Goal: Task Accomplishment & Management: Use online tool/utility

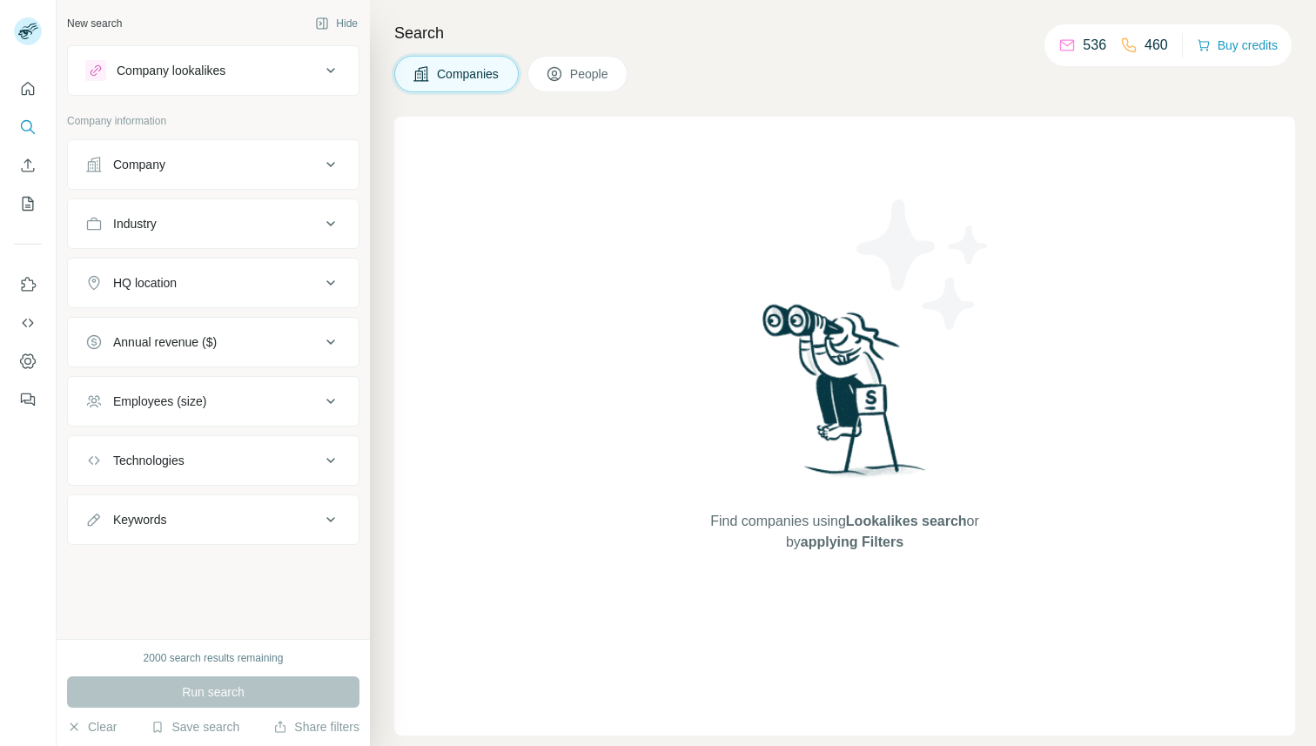
click at [611, 50] on div "Search Companies People Find companies using Lookalikes search or by applying F…" at bounding box center [843, 373] width 946 height 746
click at [607, 70] on span "People" at bounding box center [590, 73] width 40 height 17
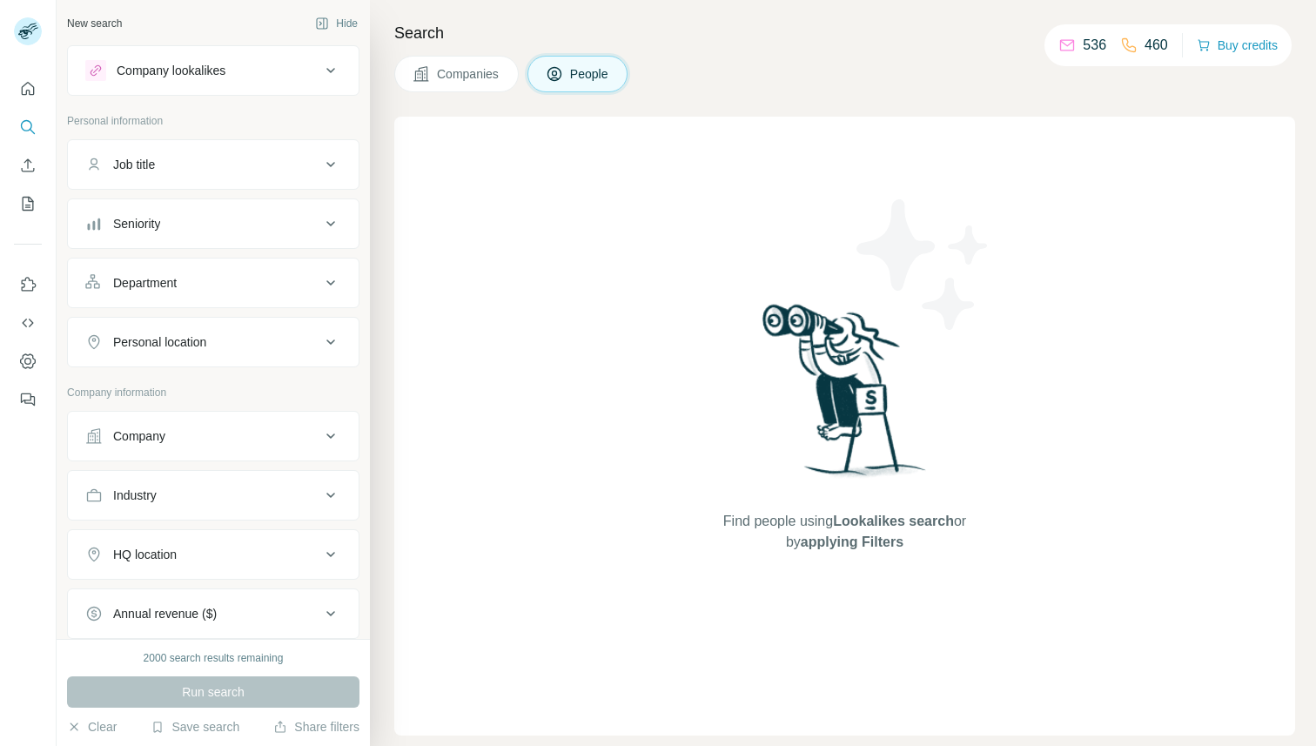
click at [147, 208] on button "Seniority" at bounding box center [213, 224] width 291 height 42
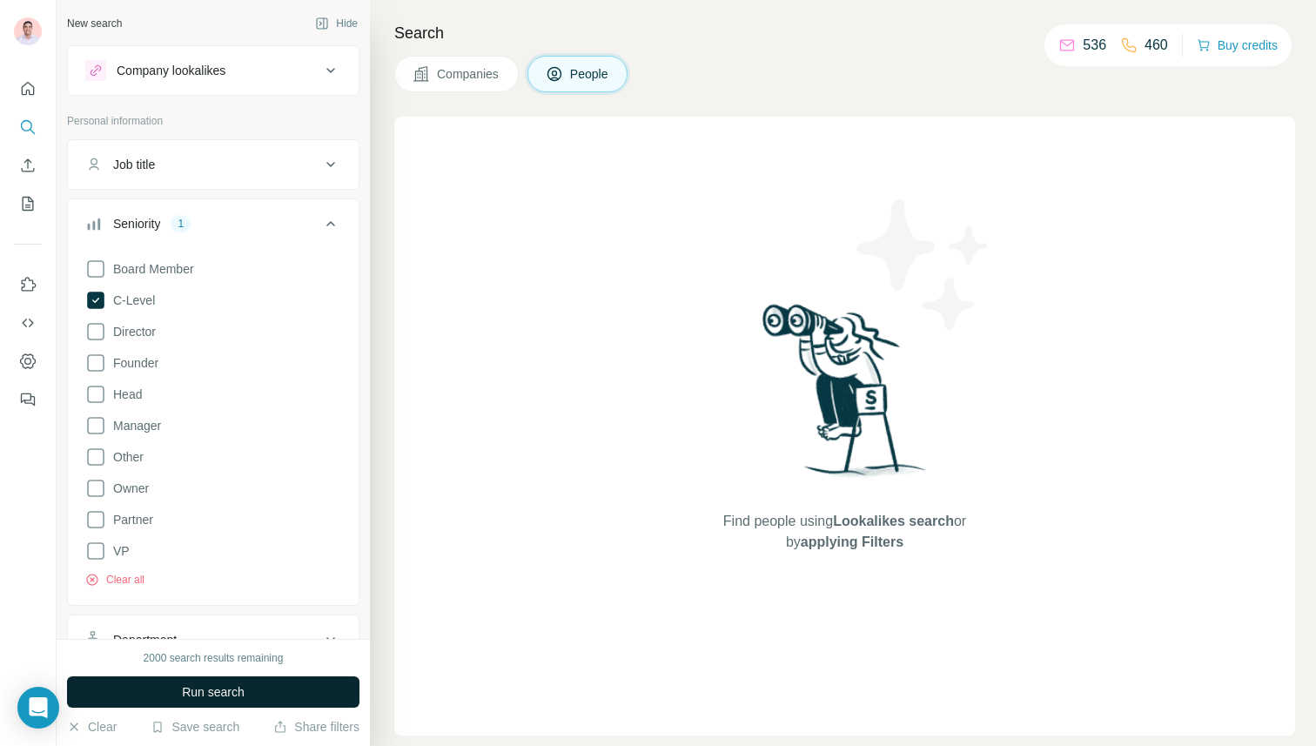
click at [173, 700] on button "Run search" at bounding box center [213, 691] width 292 height 31
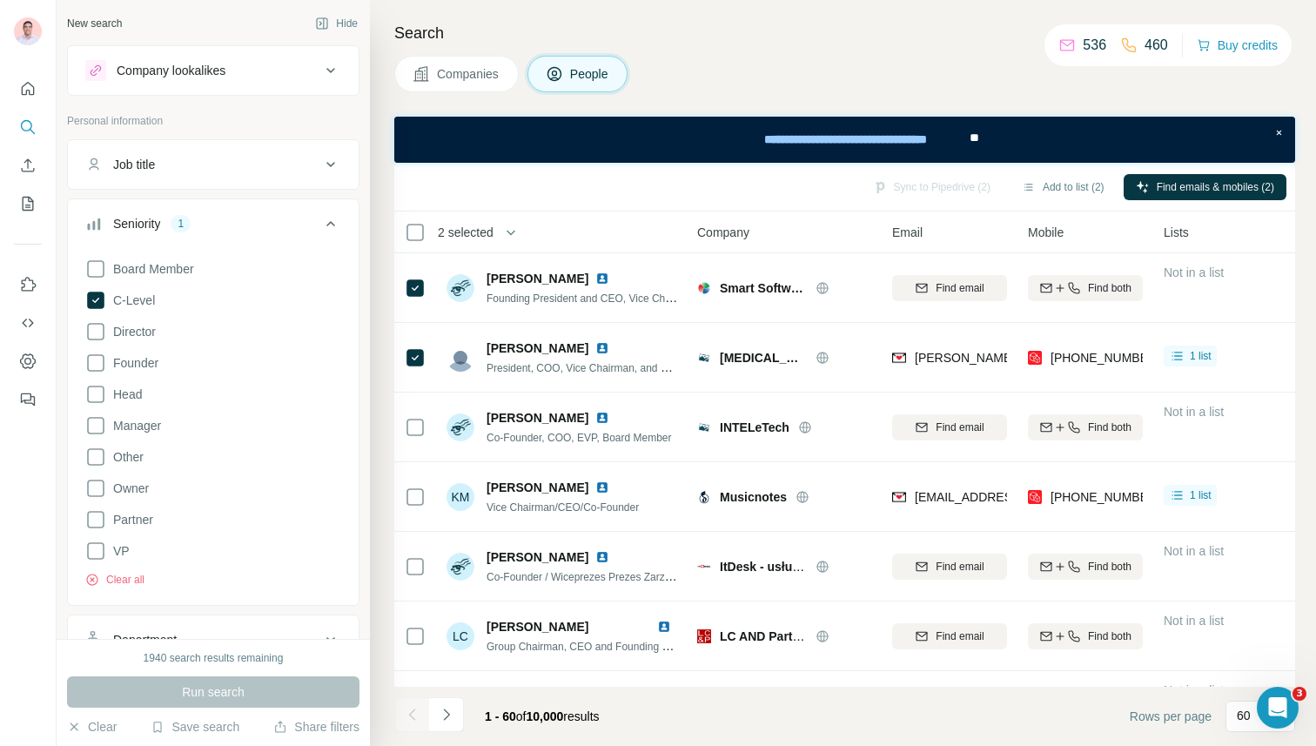
click at [927, 182] on div "Sync to Pipedrive (2) Add to list (2) Find emails & mobiles (2)" at bounding box center [844, 186] width 883 height 30
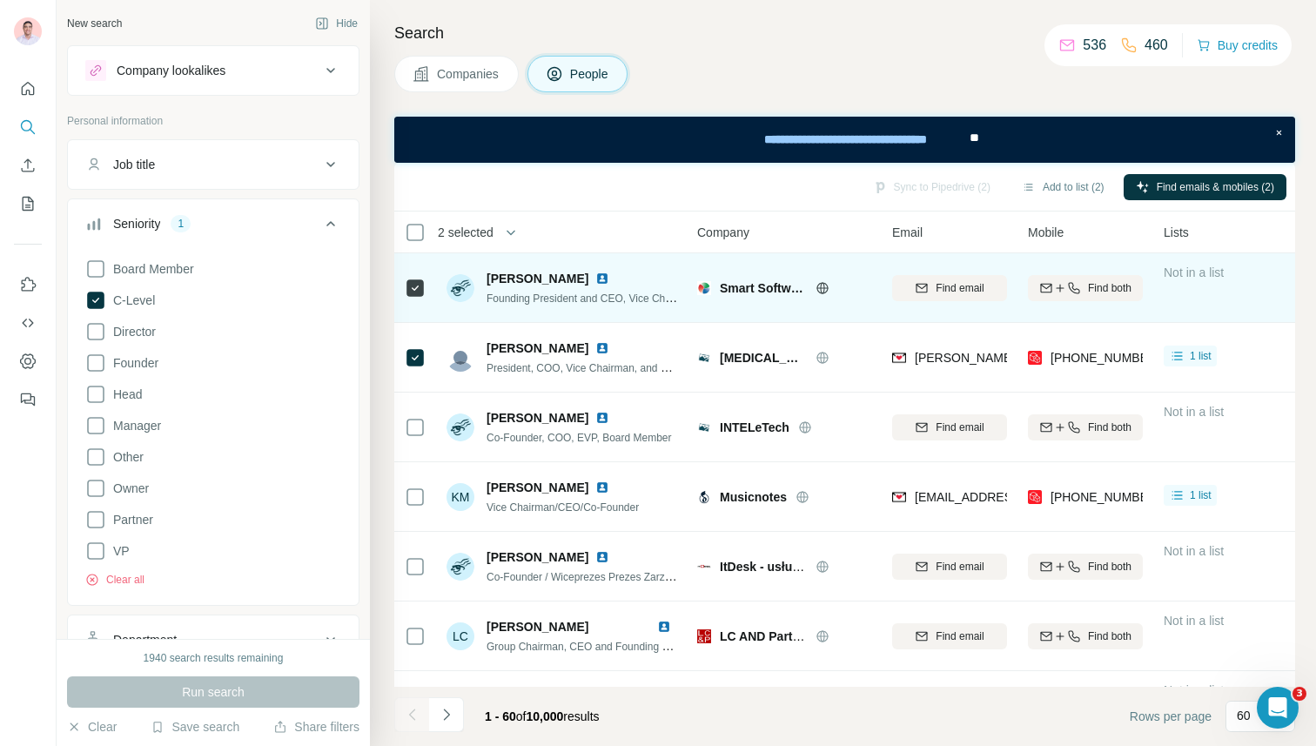
click at [580, 308] on div "Charles Smart Founding President and CEO, Vice Chairman" at bounding box center [561, 288] width 231 height 48
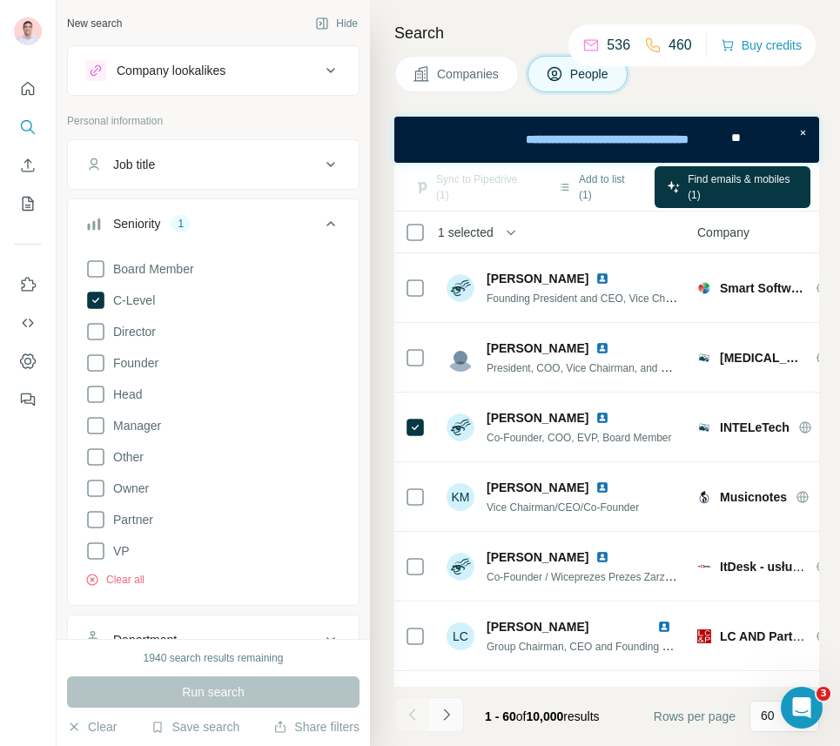
click at [448, 713] on icon "Navigate to next page" at bounding box center [446, 713] width 6 height 11
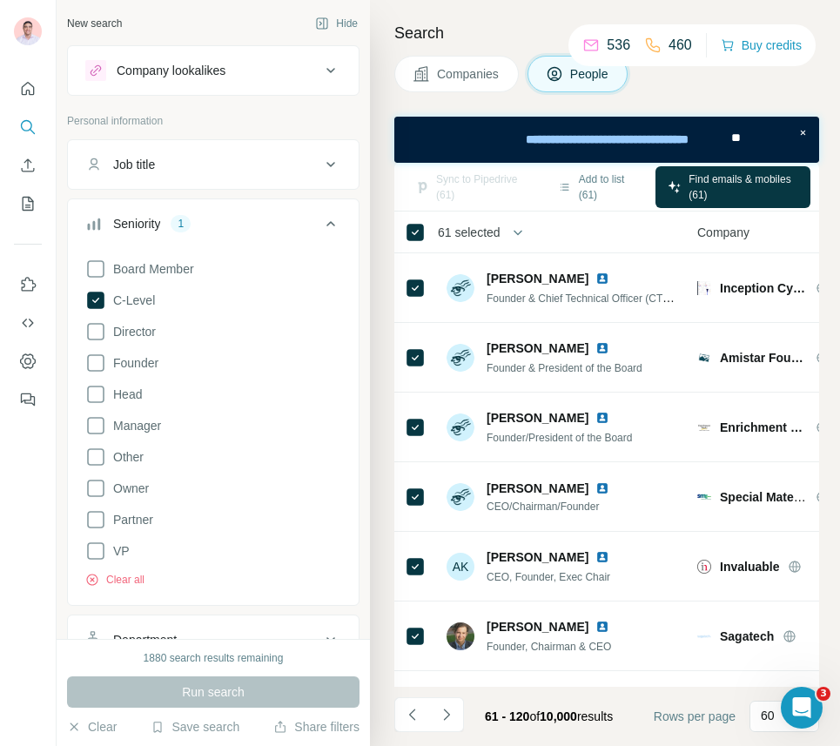
click at [464, 226] on span "61 selected" at bounding box center [469, 232] width 63 height 17
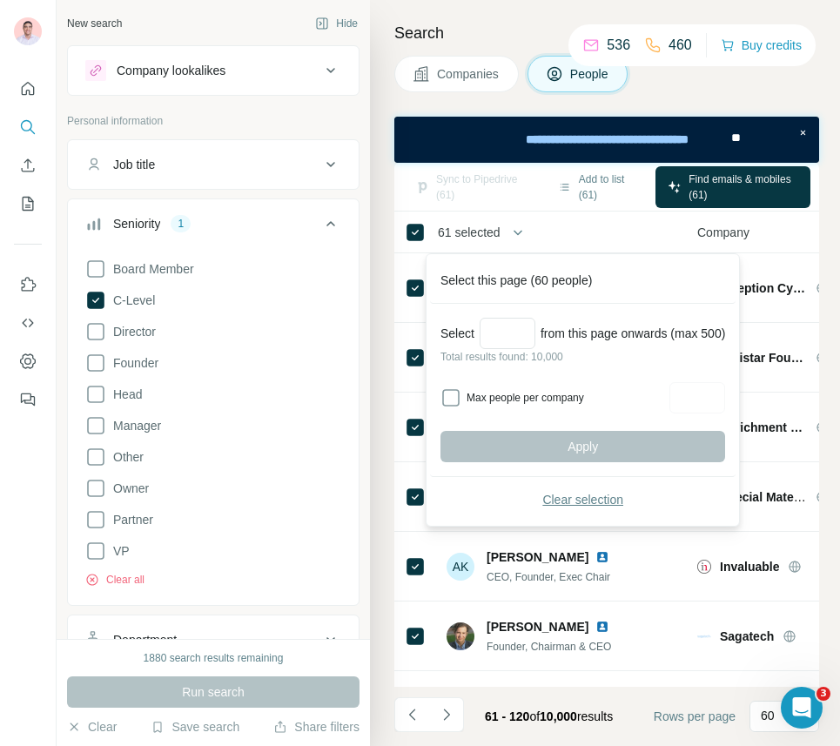
click at [575, 495] on span "Clear selection" at bounding box center [582, 499] width 81 height 17
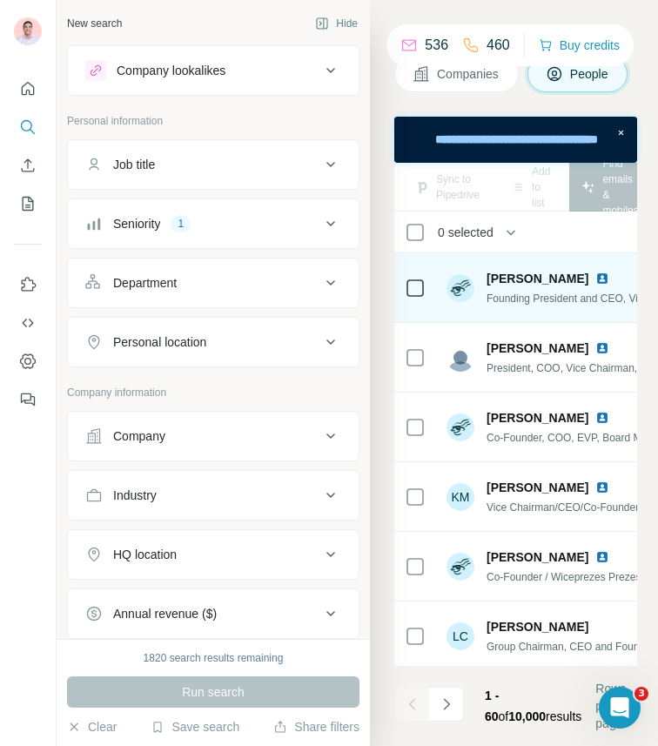
click at [408, 278] on icon at bounding box center [415, 288] width 21 height 21
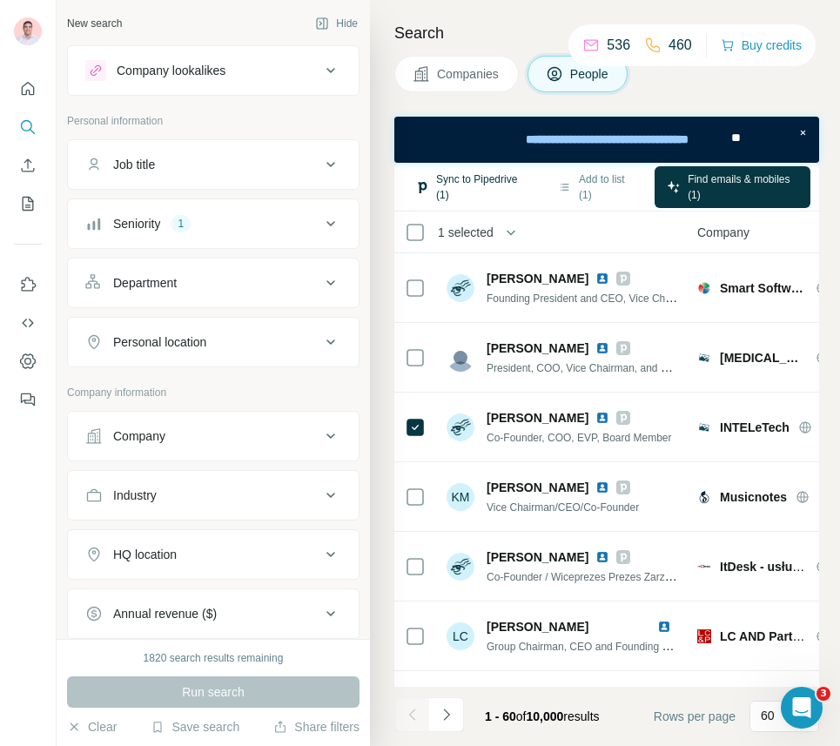
click at [458, 178] on button "Sync to Pipedrive (1)" at bounding box center [471, 187] width 136 height 42
click at [480, 190] on button "Sync to Pipedrive (60)" at bounding box center [471, 187] width 136 height 42
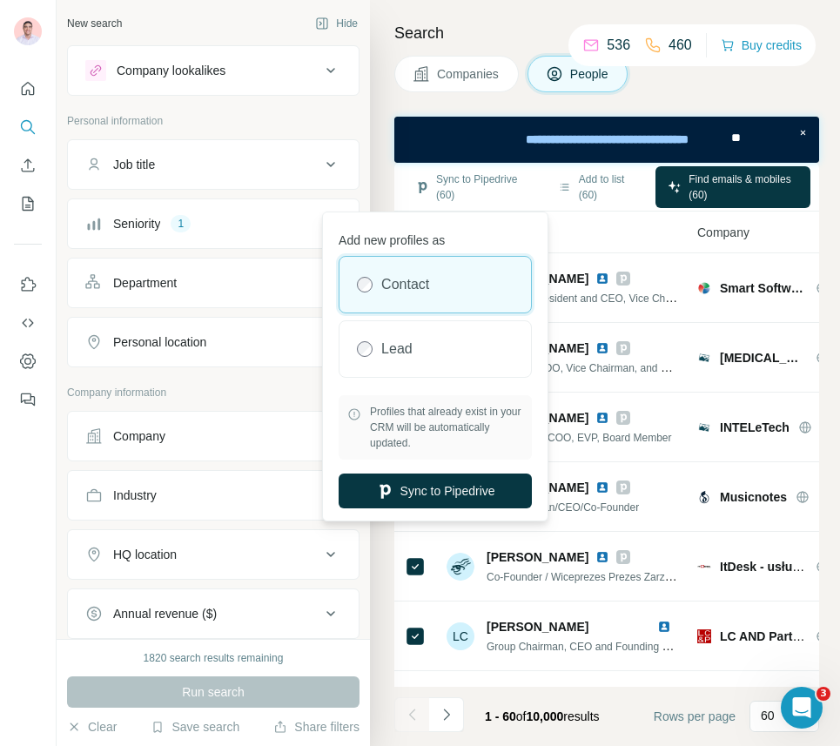
click at [384, 146] on div "Search Companies People Sync to Pipedrive (60) Add to list (60) Find emails & m…" at bounding box center [605, 373] width 470 height 746
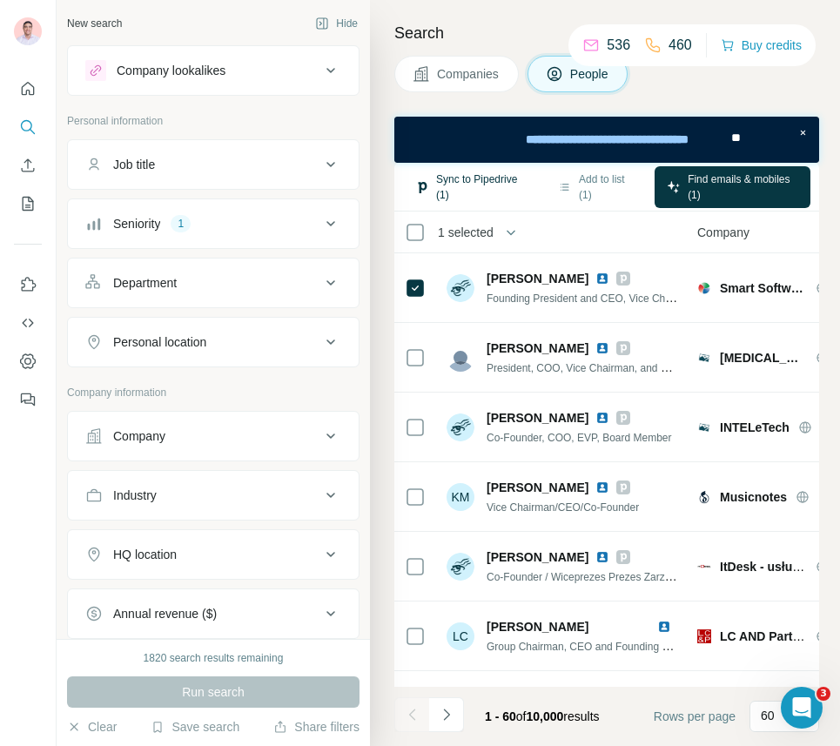
click at [473, 185] on button "Sync to Pipedrive (1)" at bounding box center [471, 187] width 136 height 42
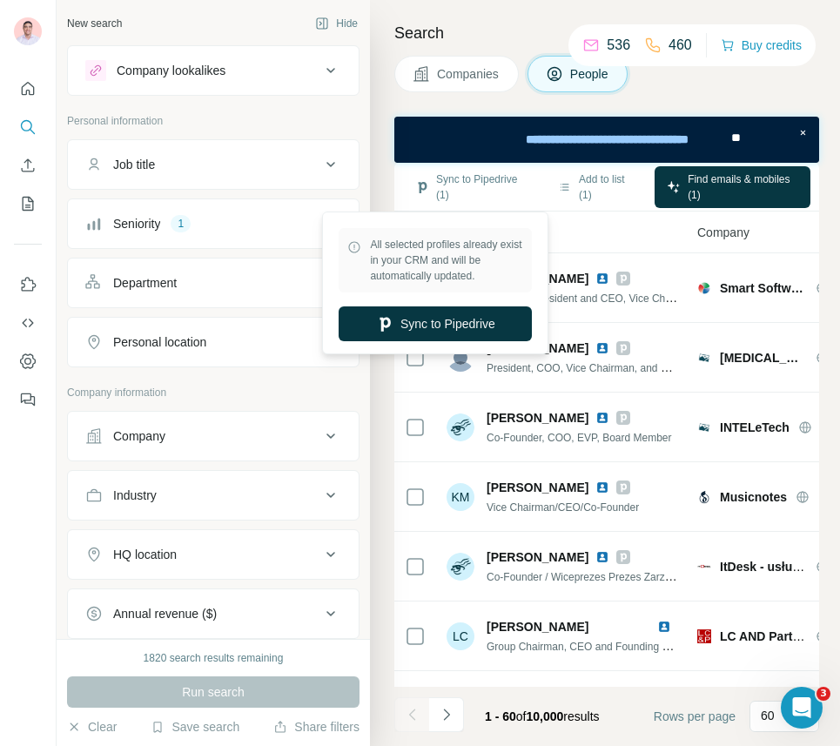
click at [455, 60] on button "Companies" at bounding box center [456, 74] width 124 height 37
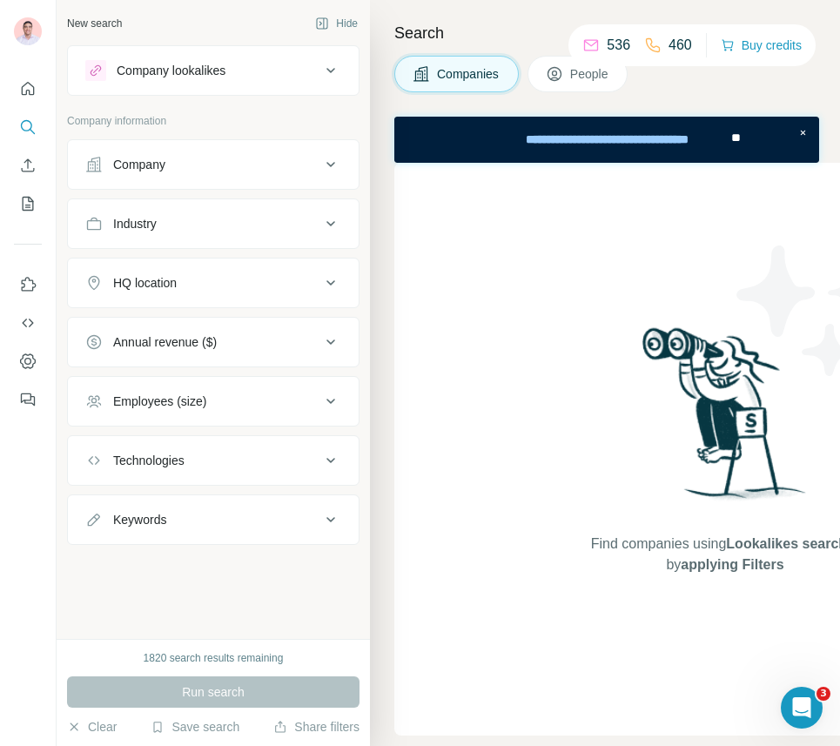
click at [158, 171] on div "Company" at bounding box center [139, 164] width 52 height 17
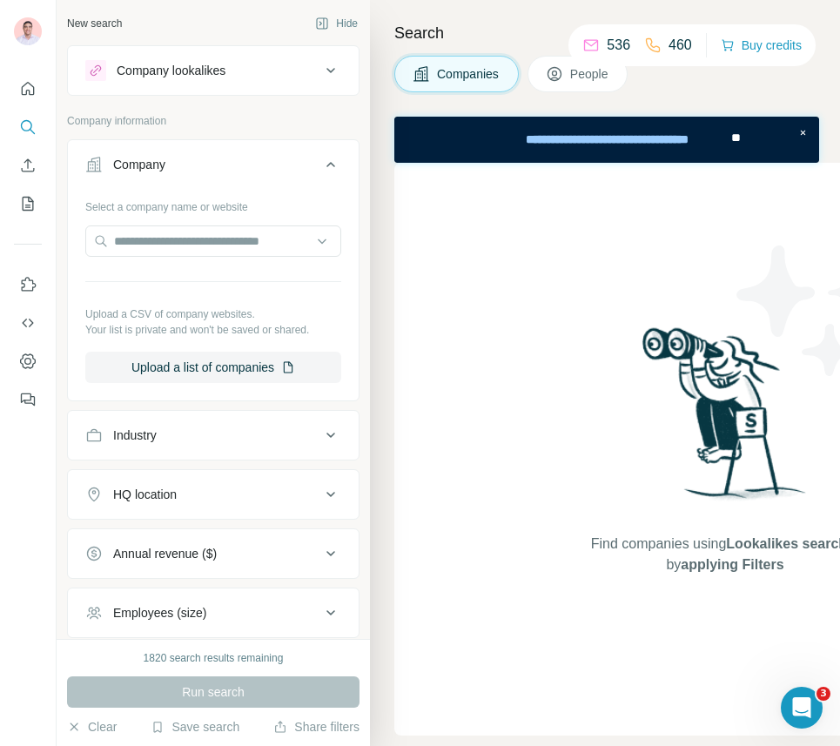
click at [157, 431] on div "Industry" at bounding box center [135, 434] width 44 height 17
click at [144, 480] on input at bounding box center [204, 478] width 215 height 19
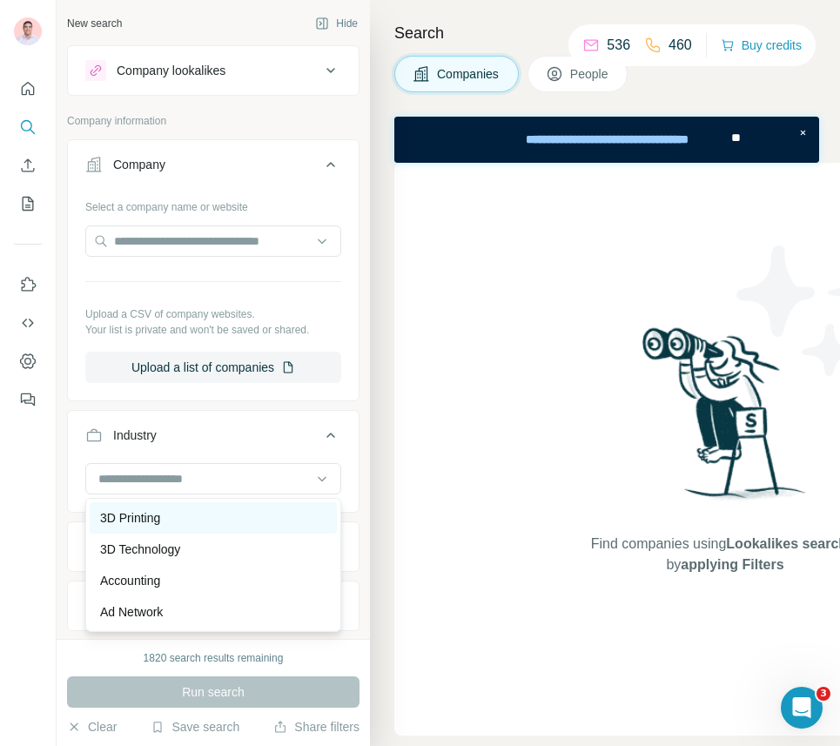
click at [140, 520] on p "3D Printing" at bounding box center [130, 517] width 60 height 17
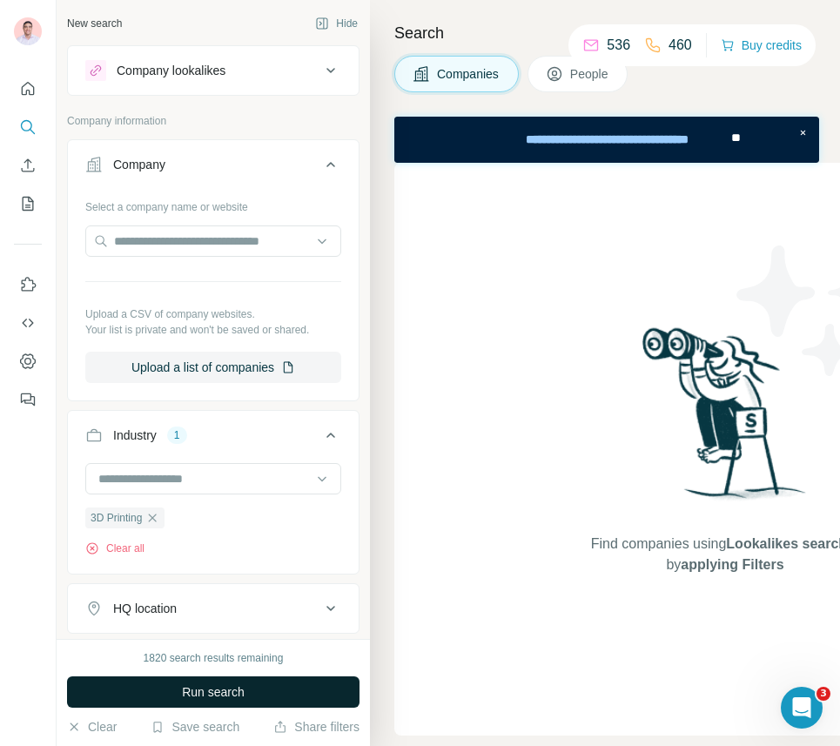
click at [224, 684] on span "Run search" at bounding box center [213, 691] width 63 height 17
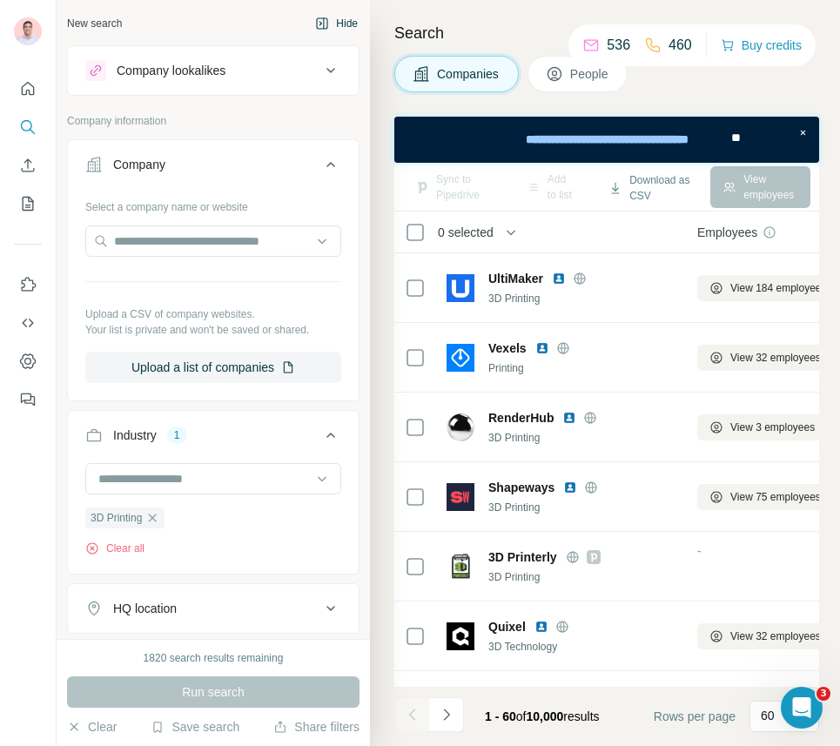
click at [346, 15] on button "Hide" at bounding box center [336, 23] width 67 height 26
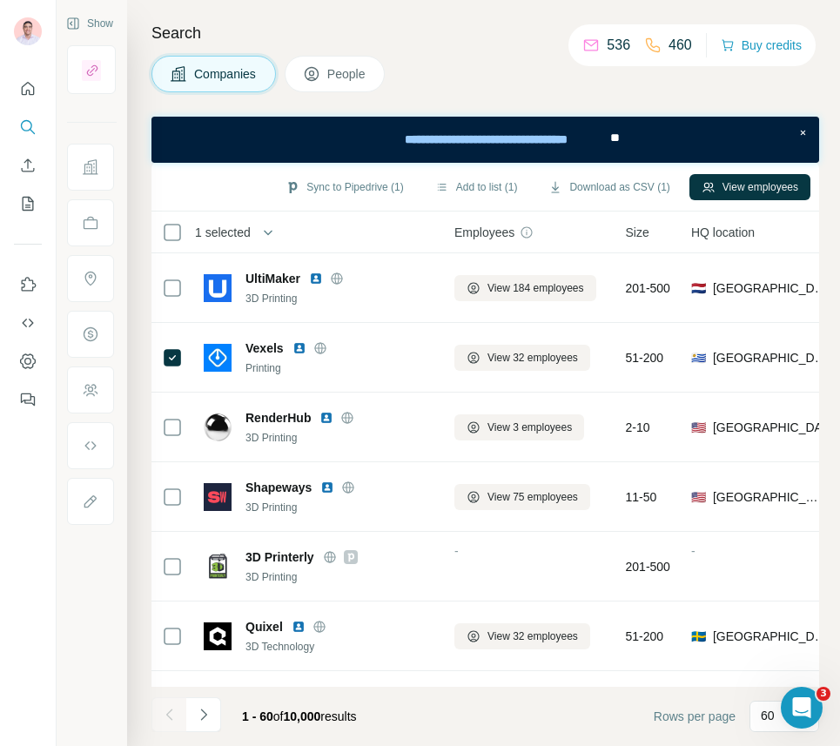
click at [353, 171] on div "Sync to Pipedrive (1) Add to list (1) Download as CSV (1) View employees" at bounding box center [485, 187] width 668 height 49
click at [349, 191] on button "Sync to Pipedrive (1)" at bounding box center [344, 187] width 142 height 26
click at [327, 178] on button "Sync to Pipedrive (1)" at bounding box center [344, 187] width 142 height 26
click at [221, 178] on div "Sync to Pipedrive (1) Add to list (1) Download as CSV (1) View employees" at bounding box center [485, 186] width 650 height 30
click at [302, 180] on button "Sync to Pipedrive (2)" at bounding box center [344, 187] width 142 height 26
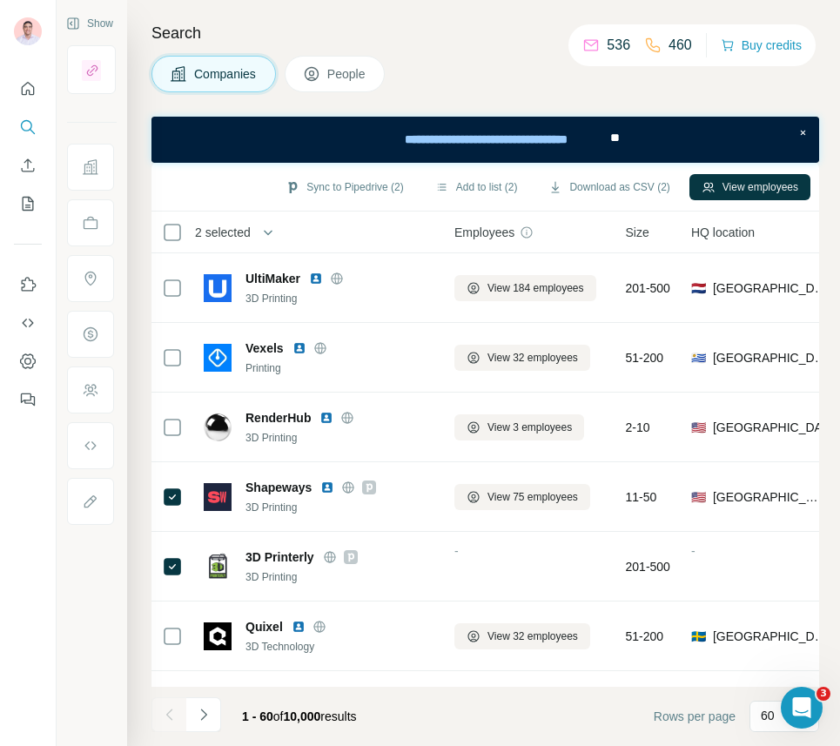
click at [536, 84] on div "Companies People" at bounding box center [485, 74] width 668 height 37
